Goal: Task Accomplishment & Management: Manage account settings

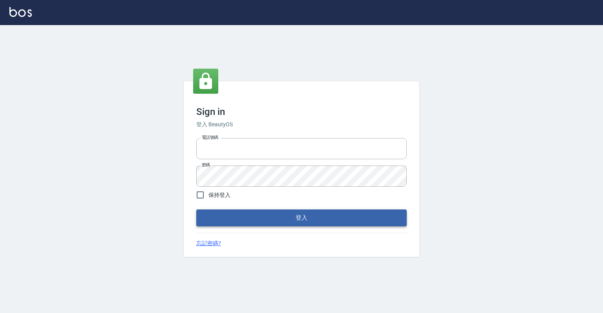
type input "0918176355"
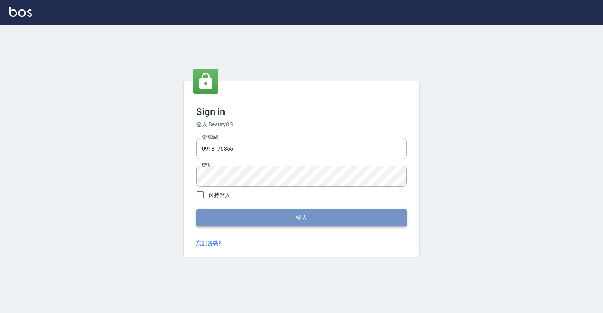
click at [255, 220] on button "登入" at bounding box center [301, 217] width 210 height 16
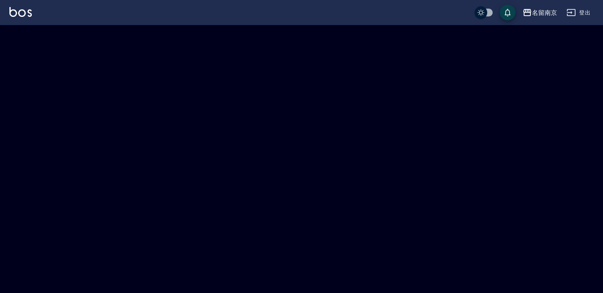
checkbox input "true"
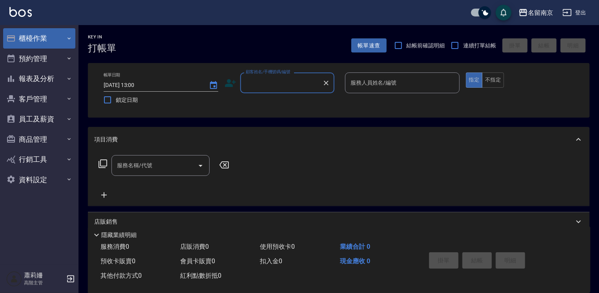
click at [38, 41] on button "櫃檯作業" at bounding box center [39, 38] width 72 height 20
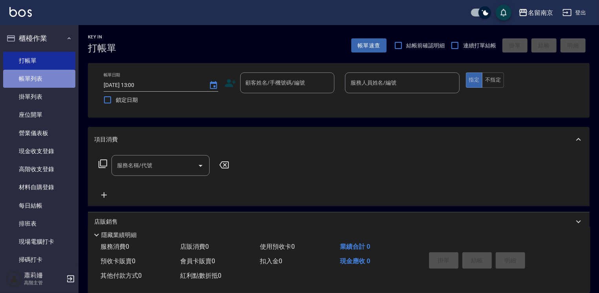
click at [49, 73] on link "帳單列表" at bounding box center [39, 79] width 72 height 18
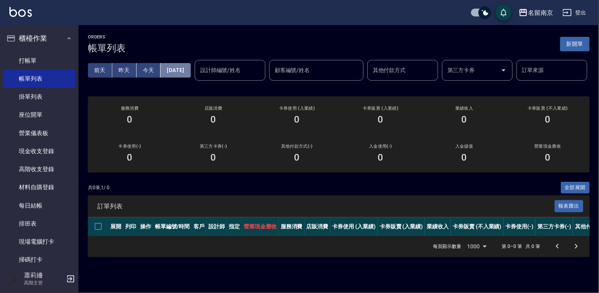
click at [184, 69] on button "[DATE]" at bounding box center [175, 70] width 30 height 15
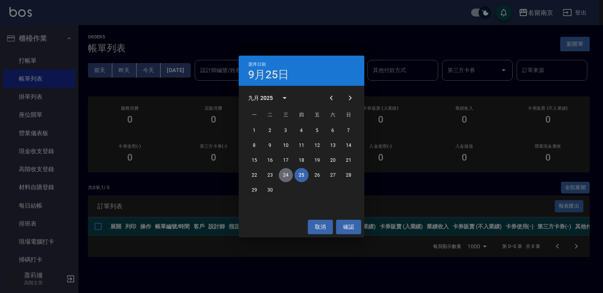
click at [286, 176] on button "24" at bounding box center [286, 175] width 14 height 14
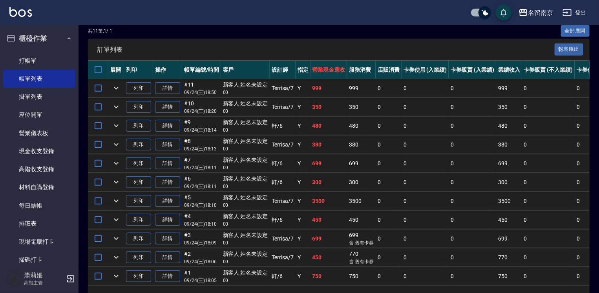
scroll to position [209, 0]
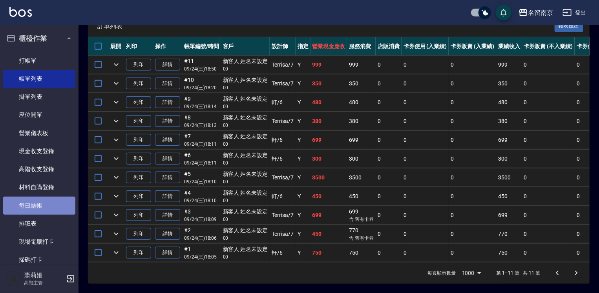
click at [43, 204] on link "每日結帳" at bounding box center [39, 206] width 72 height 18
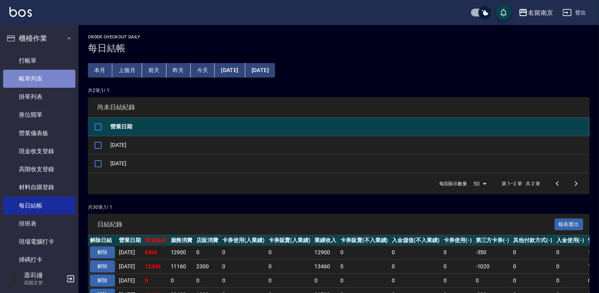
click at [45, 71] on link "帳單列表" at bounding box center [39, 79] width 72 height 18
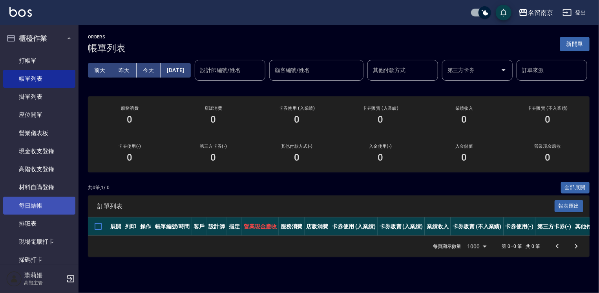
click at [31, 202] on link "每日結帳" at bounding box center [39, 206] width 72 height 18
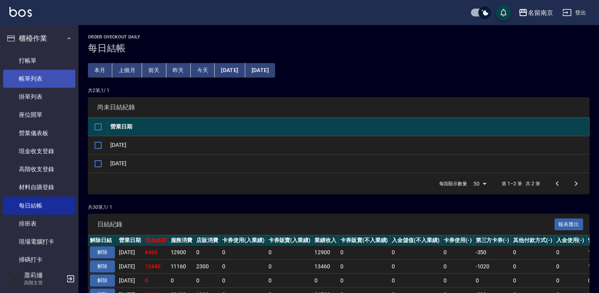
click at [46, 78] on link "帳單列表" at bounding box center [39, 79] width 72 height 18
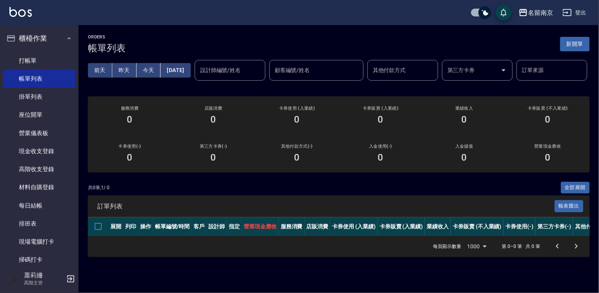
click at [190, 68] on button "[DATE]" at bounding box center [175, 70] width 30 height 15
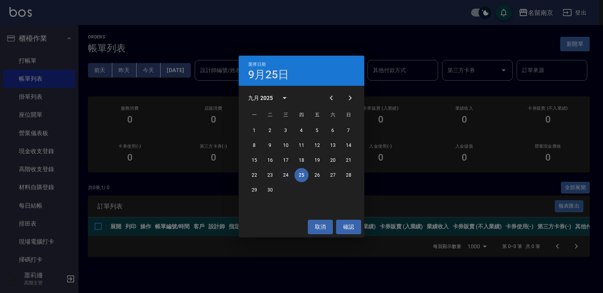
click at [286, 173] on button "24" at bounding box center [286, 175] width 14 height 14
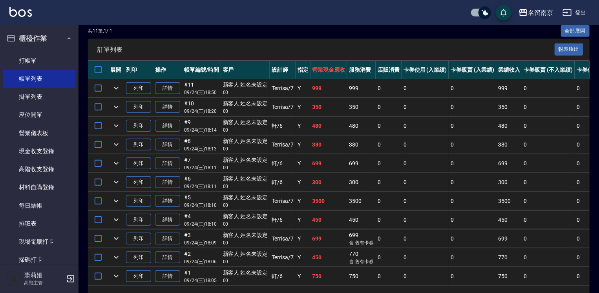
scroll to position [209, 0]
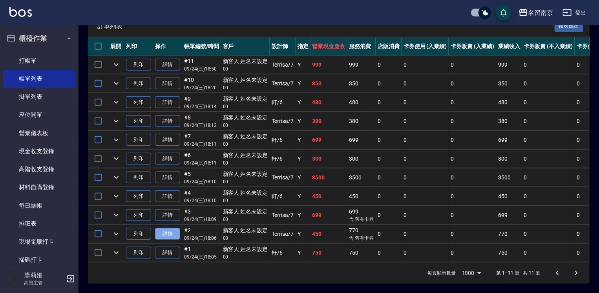
click at [175, 228] on link "詳情" at bounding box center [167, 234] width 25 height 12
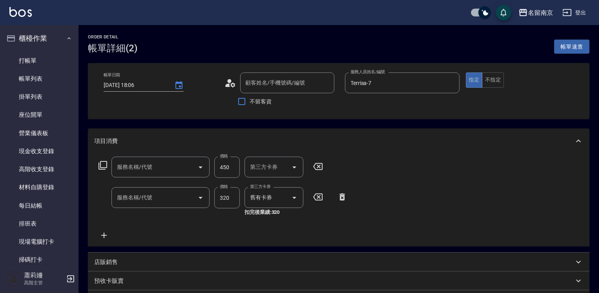
type input "[DATE] 18:06"
type input "Terrisa-7"
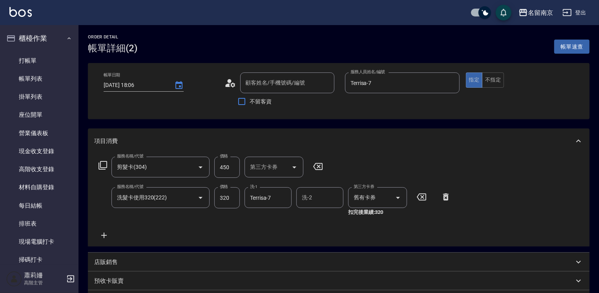
type input "新客人 姓名未設定/00/null"
type input "剪髮卡(304)"
type input "洗髮卡使用320(222)"
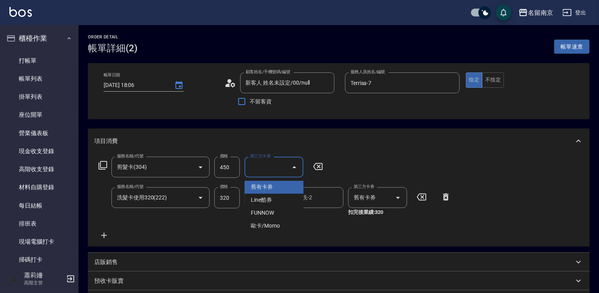
click at [272, 166] on input "第三方卡券" at bounding box center [268, 167] width 40 height 14
click at [275, 187] on span "舊有卡券" at bounding box center [273, 187] width 59 height 13
type input "舊有卡券"
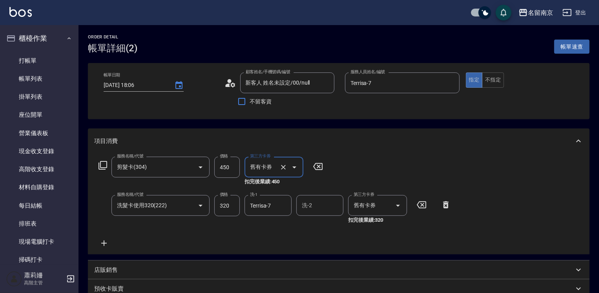
scroll to position [164, 0]
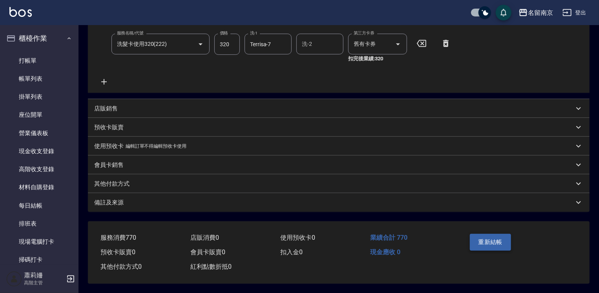
click at [484, 237] on button "重新結帳" at bounding box center [491, 242] width 42 height 16
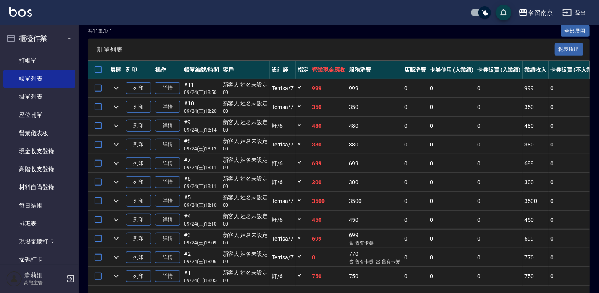
scroll to position [196, 0]
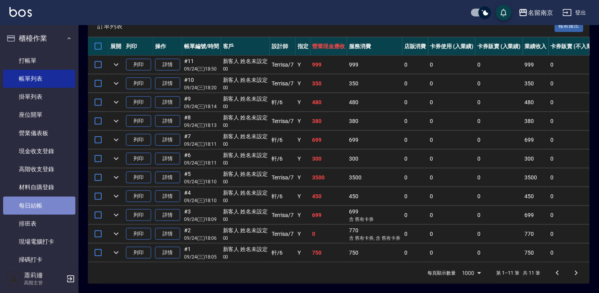
click at [45, 204] on link "每日結帳" at bounding box center [39, 206] width 72 height 18
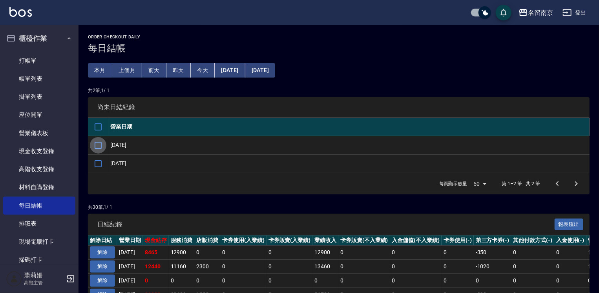
click at [97, 144] on input "checkbox" at bounding box center [98, 145] width 16 height 16
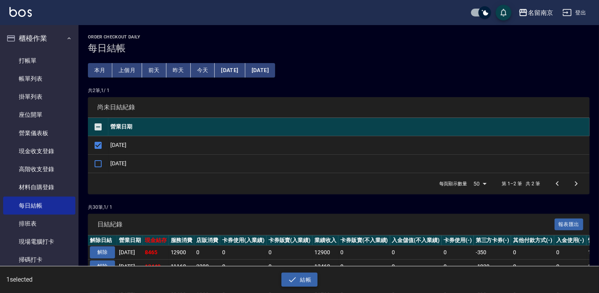
click at [312, 279] on button "結帳" at bounding box center [299, 280] width 36 height 15
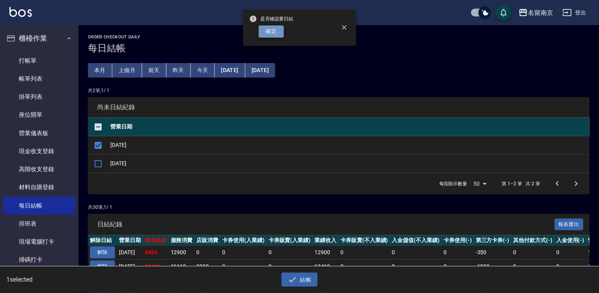
click at [268, 30] on button "確定" at bounding box center [270, 31] width 25 height 12
checkbox input "false"
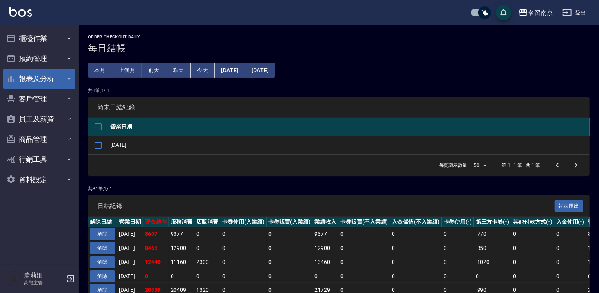
click at [28, 75] on button "報表及分析" at bounding box center [39, 79] width 72 height 20
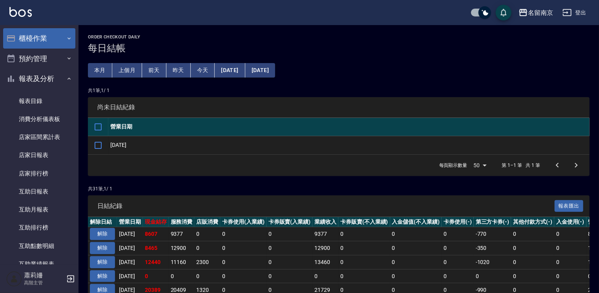
click at [31, 36] on button "櫃檯作業" at bounding box center [39, 38] width 72 height 20
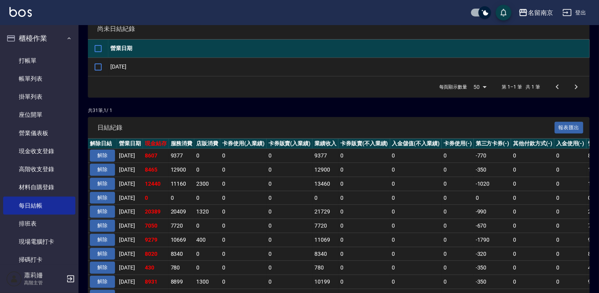
scroll to position [118, 0]
